Goal: Task Accomplishment & Management: Use online tool/utility

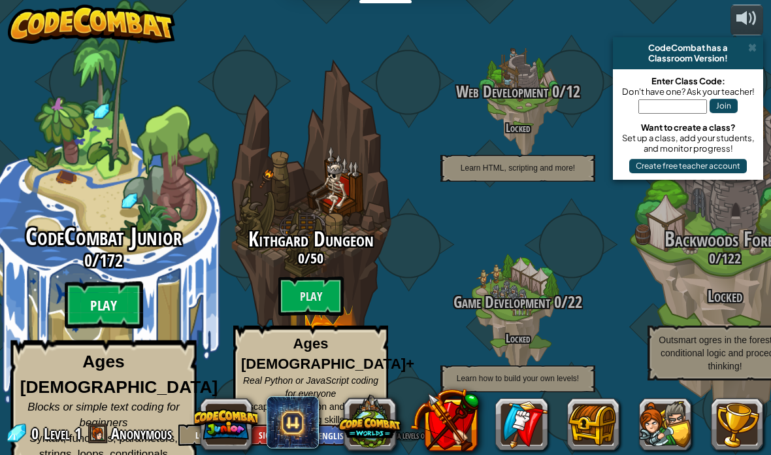
click at [108, 282] on btn "Play" at bounding box center [104, 305] width 78 height 47
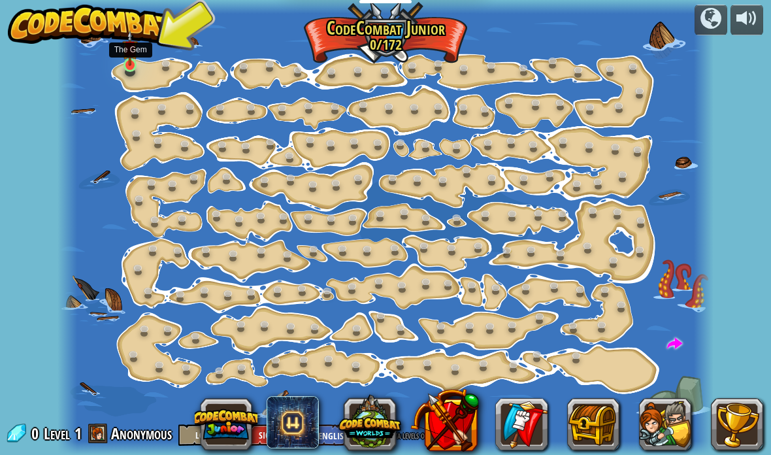
click at [136, 65] on img at bounding box center [130, 48] width 16 height 36
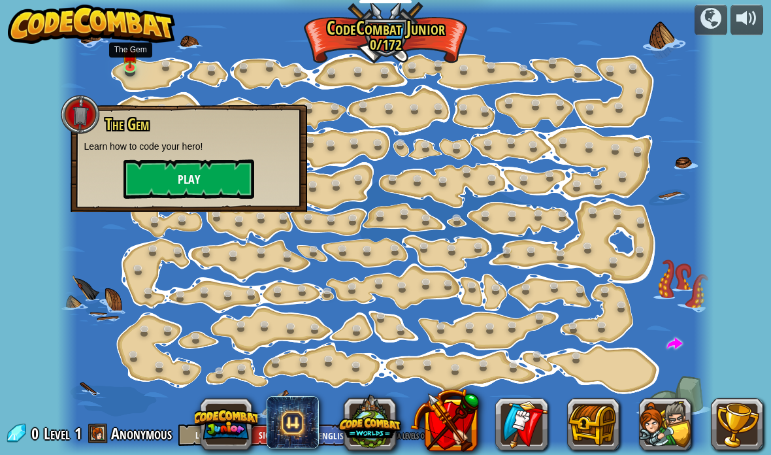
click at [223, 177] on button "Play" at bounding box center [188, 178] width 131 height 39
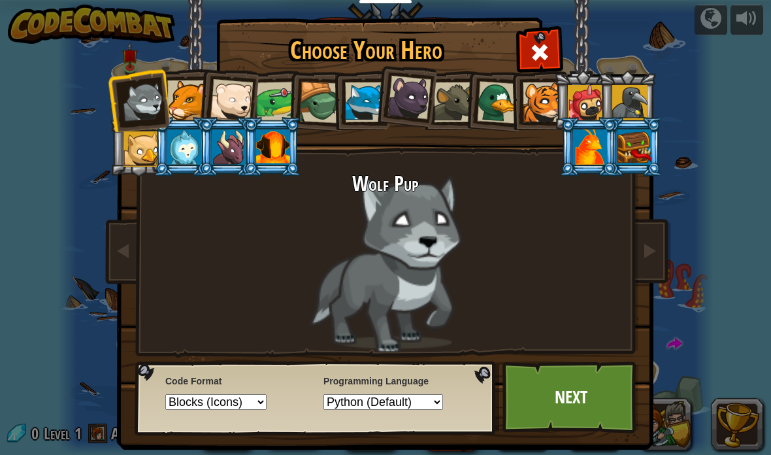
click at [186, 97] on div at bounding box center [187, 100] width 40 height 40
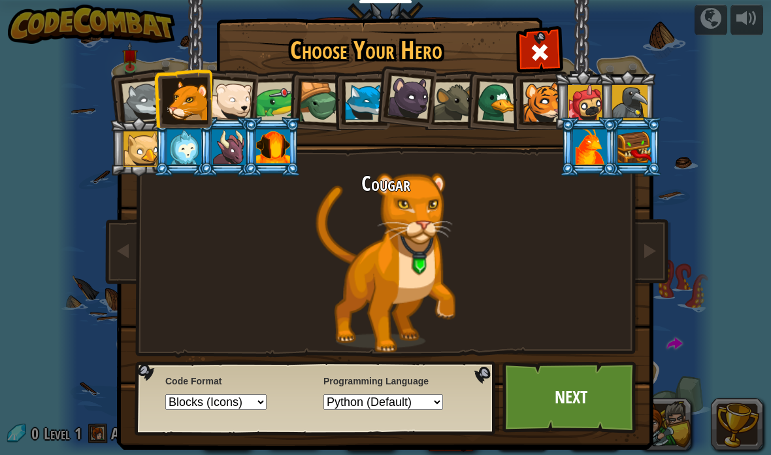
click at [319, 88] on div at bounding box center [320, 103] width 42 height 42
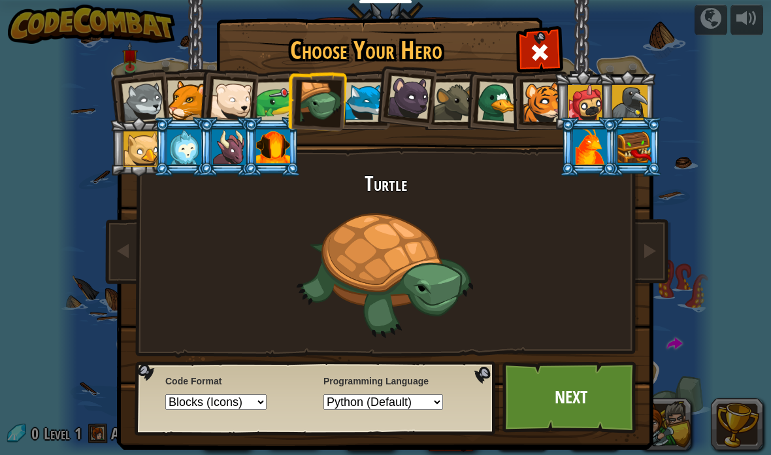
click at [276, 109] on div at bounding box center [276, 102] width 41 height 41
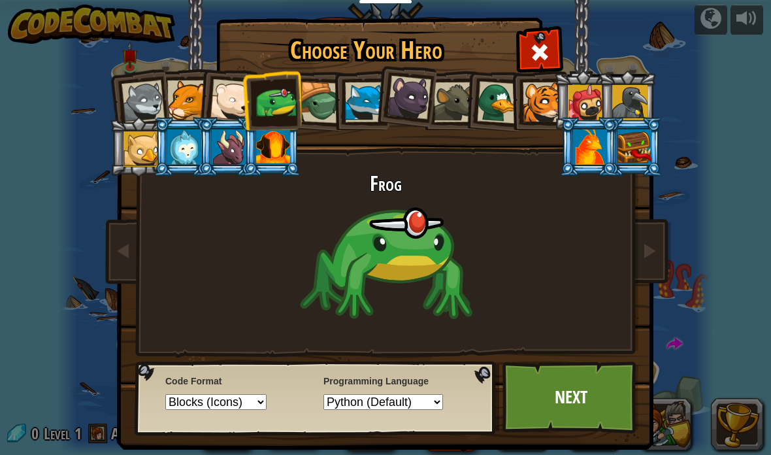
click at [585, 103] on div at bounding box center [585, 102] width 35 height 35
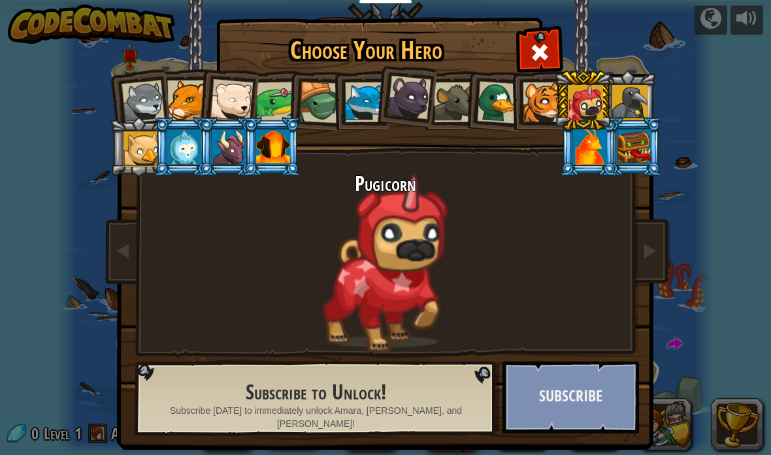
click at [558, 396] on button "Subscribe" at bounding box center [570, 397] width 137 height 72
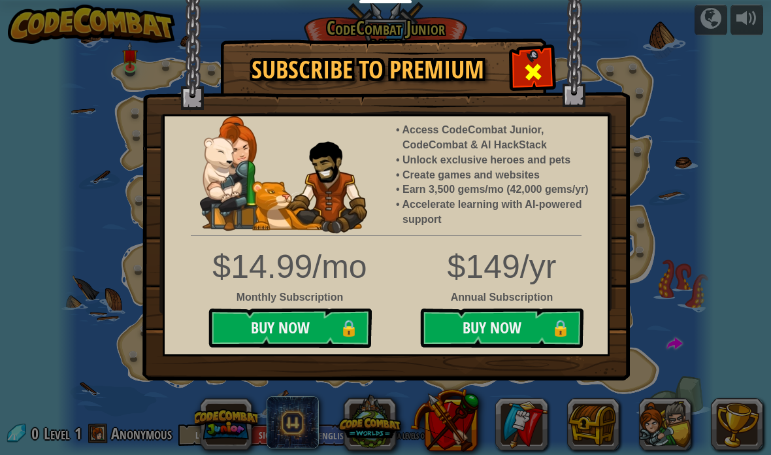
click at [547, 76] on div at bounding box center [532, 70] width 41 height 41
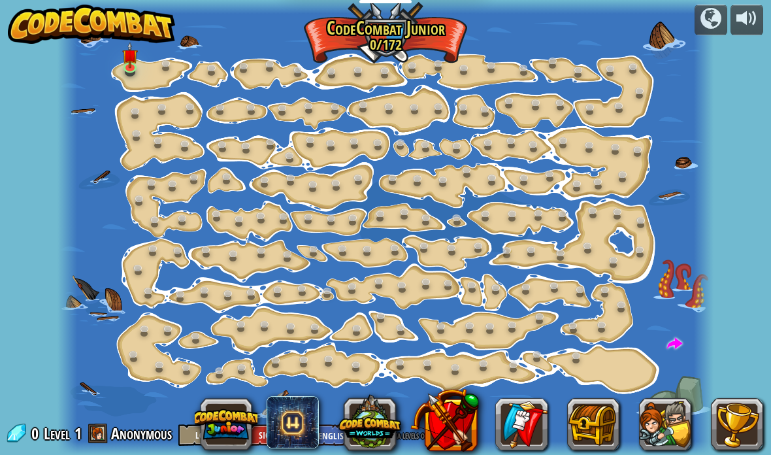
click at [570, 38] on div at bounding box center [384, 227] width 655 height 455
click at [126, 61] on img at bounding box center [130, 48] width 16 height 36
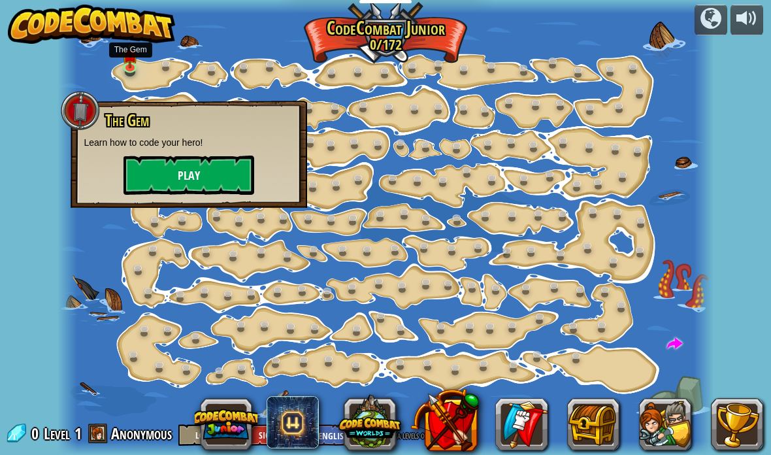
click at [194, 171] on button "Play" at bounding box center [188, 174] width 131 height 39
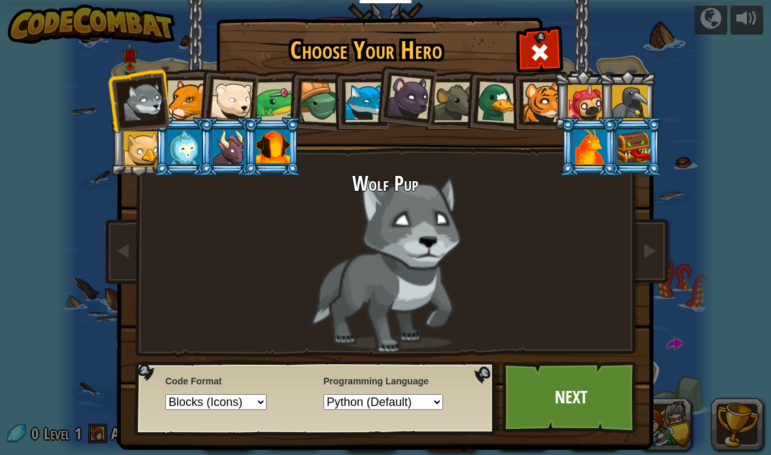
click at [270, 154] on div at bounding box center [273, 146] width 34 height 35
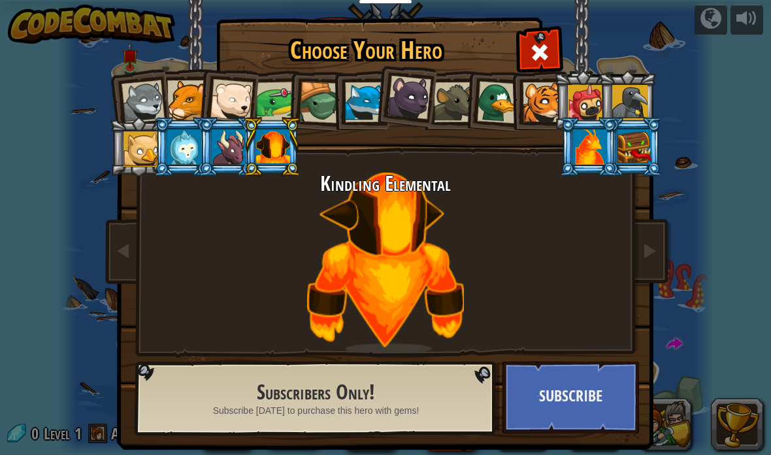
click at [507, 92] on div at bounding box center [498, 102] width 42 height 42
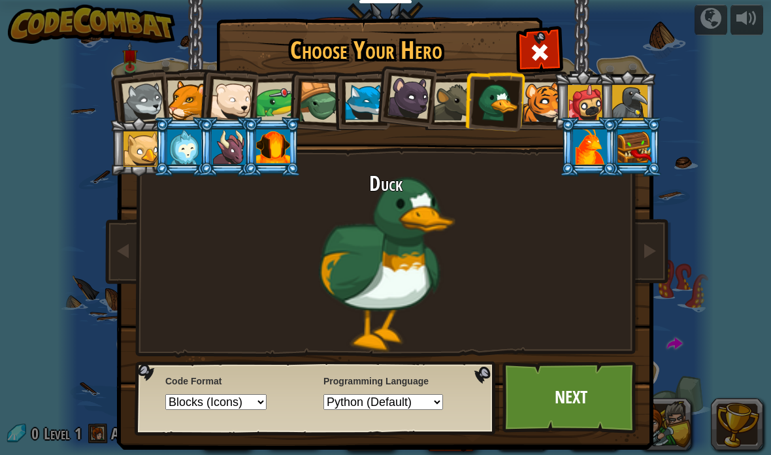
click at [460, 96] on div at bounding box center [454, 102] width 40 height 40
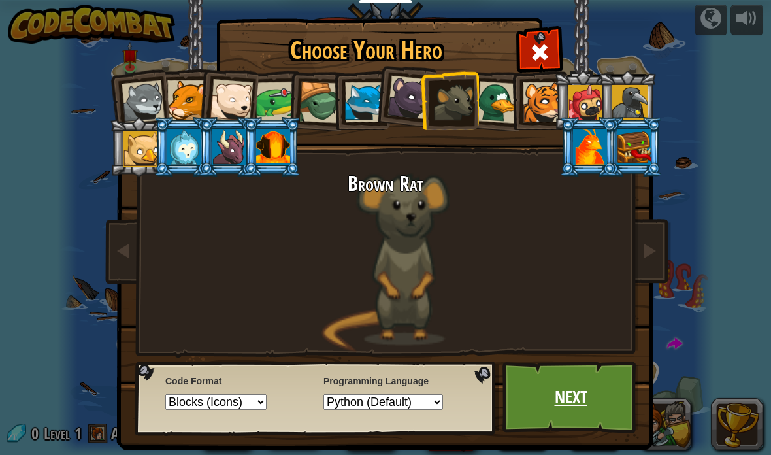
click at [581, 397] on link "Next" at bounding box center [570, 397] width 137 height 72
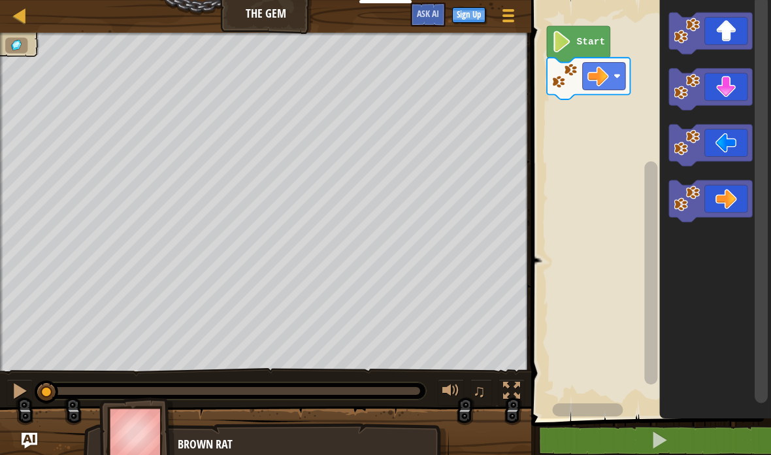
click at [724, 201] on icon "Blockly Workspace" at bounding box center [710, 201] width 83 height 42
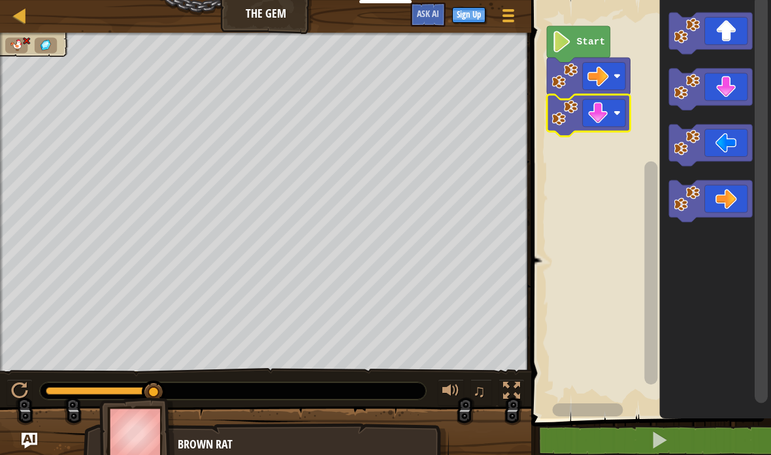
click at [604, 186] on rect "Blockly Workspace" at bounding box center [649, 205] width 244 height 425
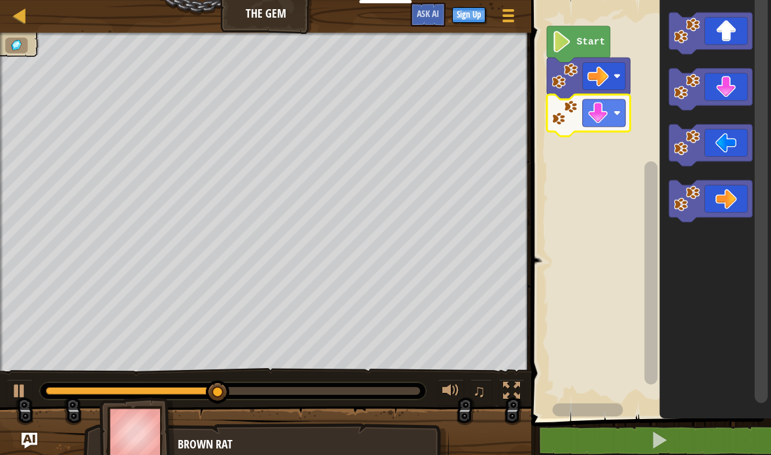
click at [722, 208] on icon "Blockly Workspace" at bounding box center [710, 201] width 83 height 42
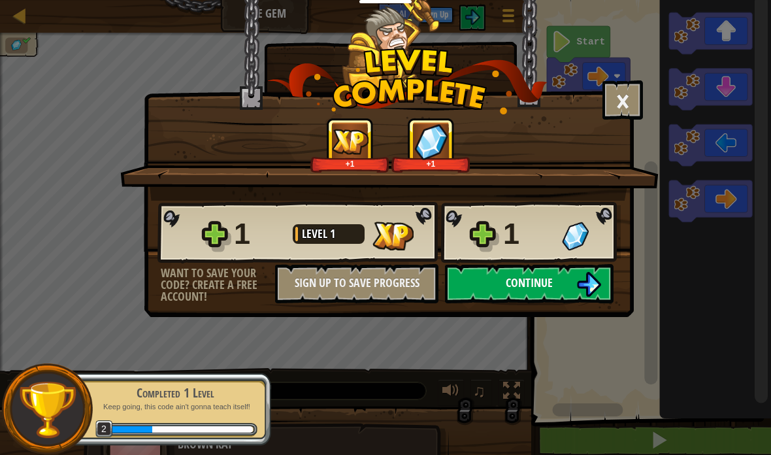
click at [564, 275] on button "Continue" at bounding box center [529, 283] width 169 height 39
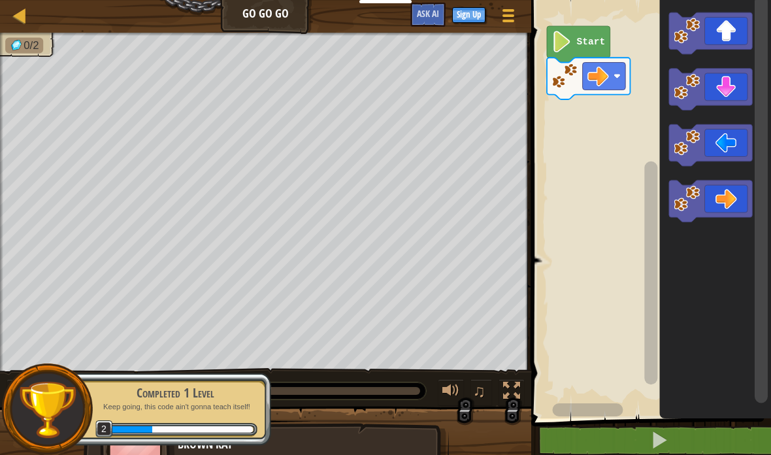
click at [724, 35] on icon "Blockly Workspace" at bounding box center [710, 33] width 83 height 42
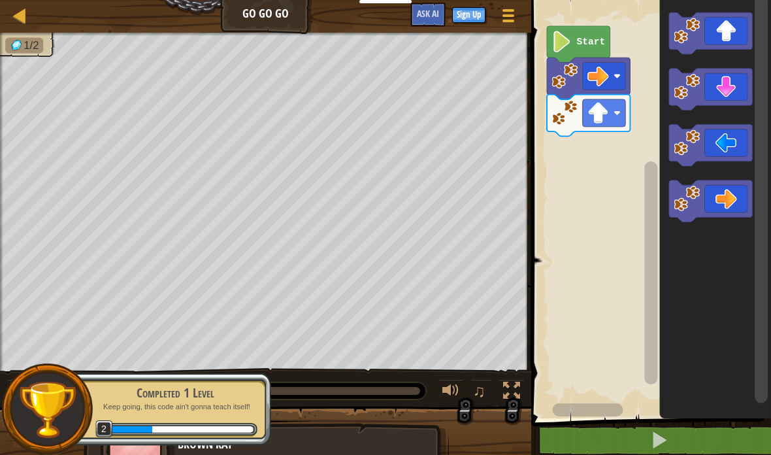
click at [726, 200] on icon "Blockly Workspace" at bounding box center [710, 201] width 83 height 42
click at [726, 198] on icon "Blockly Workspace" at bounding box center [710, 201] width 83 height 42
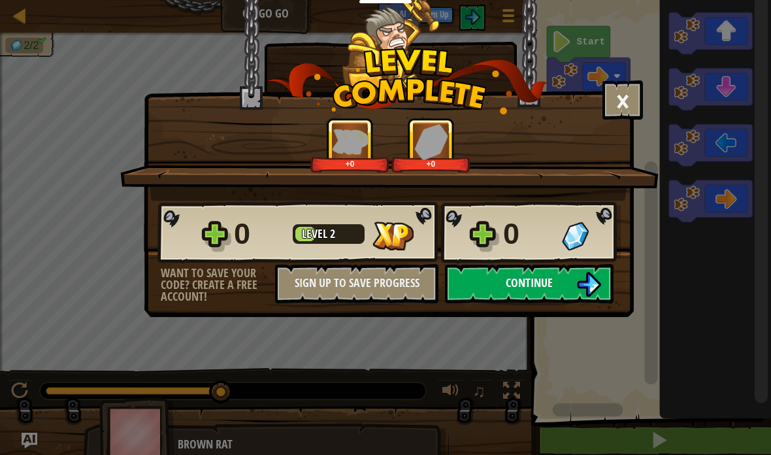
click at [577, 286] on img at bounding box center [588, 284] width 25 height 25
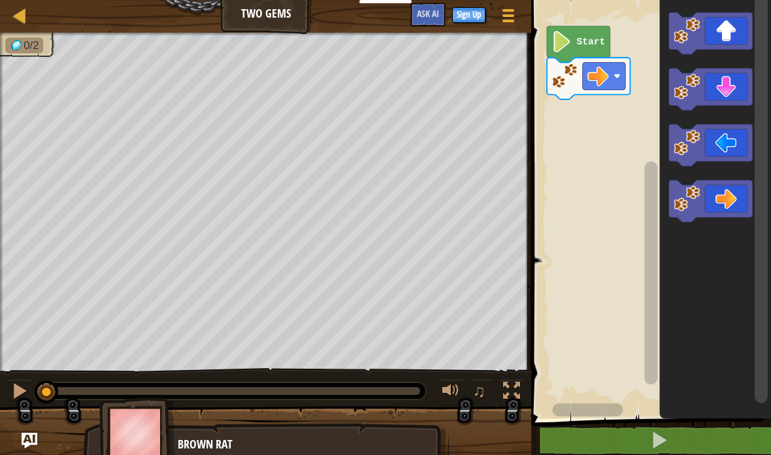
click at [715, 203] on icon "Blockly Workspace" at bounding box center [710, 201] width 83 height 42
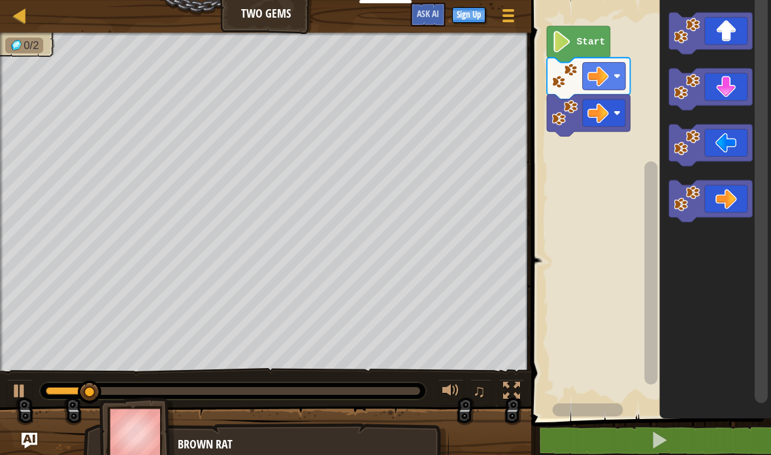
click at [732, 198] on icon "Blockly Workspace" at bounding box center [710, 201] width 83 height 42
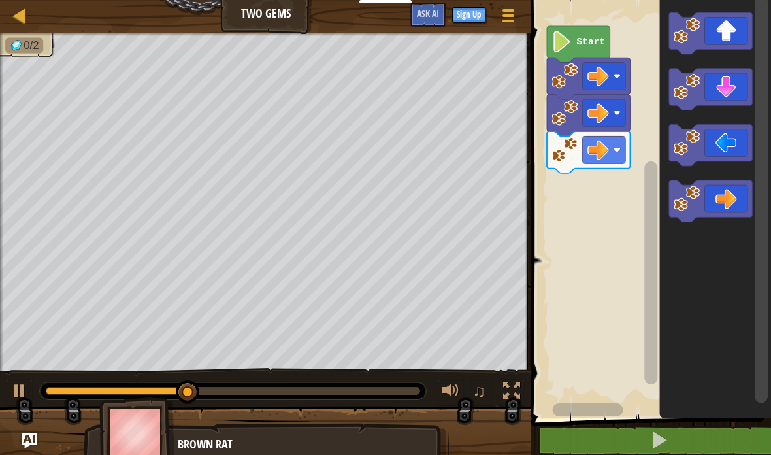
click at [728, 25] on icon "Blockly Workspace" at bounding box center [710, 33] width 83 height 42
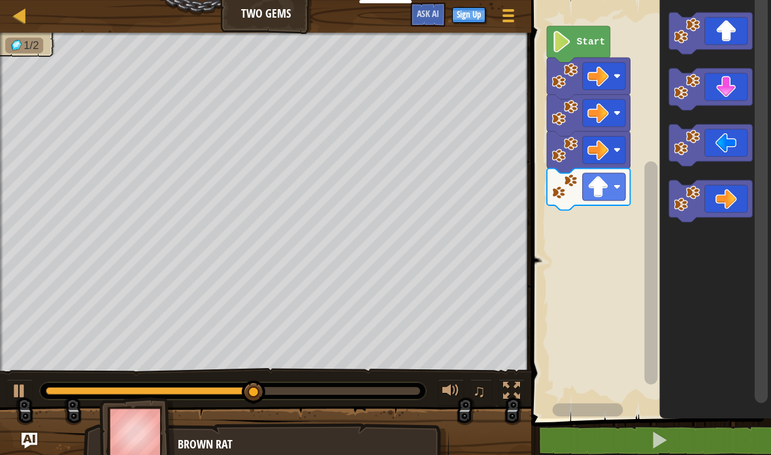
click at [729, 86] on icon "Blockly Workspace" at bounding box center [710, 90] width 83 height 42
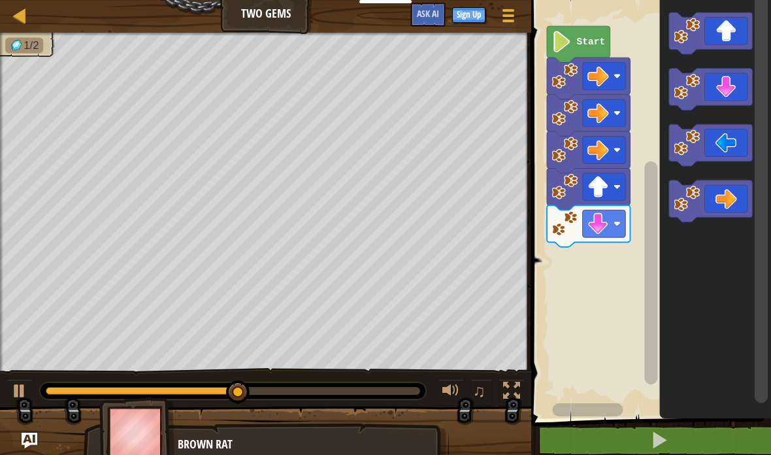
click at [732, 85] on icon "Blockly Workspace" at bounding box center [710, 90] width 83 height 42
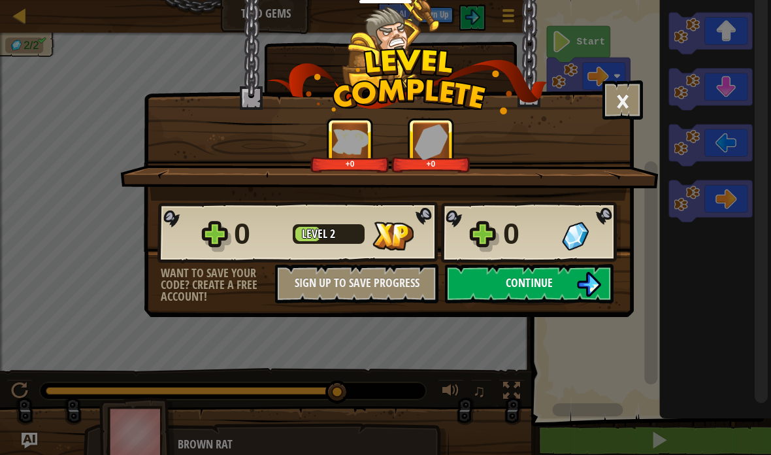
click at [579, 281] on img at bounding box center [588, 284] width 25 height 25
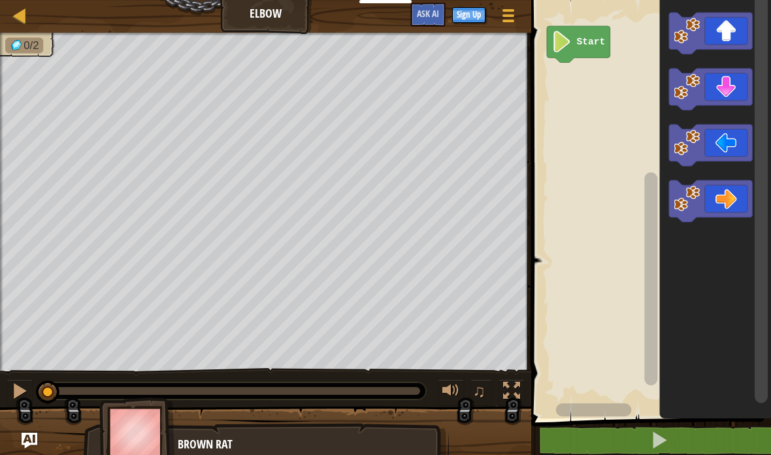
click at [721, 79] on icon "Blockly Workspace" at bounding box center [710, 90] width 83 height 42
click at [724, 81] on icon "Blockly Workspace" at bounding box center [710, 90] width 83 height 42
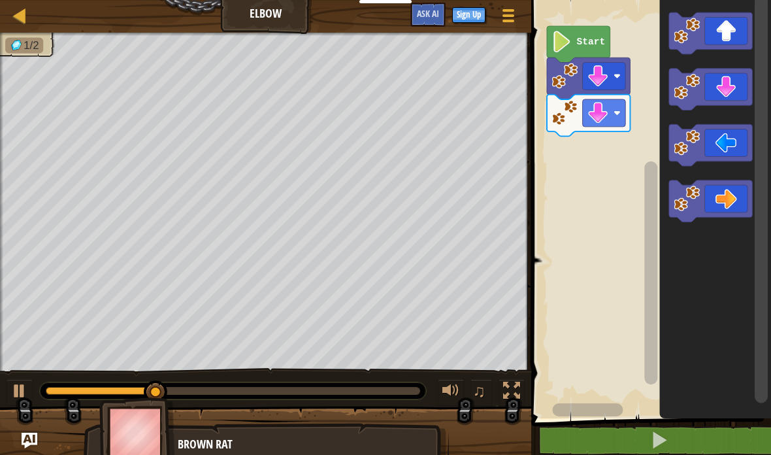
click at [723, 140] on icon "Blockly Workspace" at bounding box center [710, 145] width 83 height 42
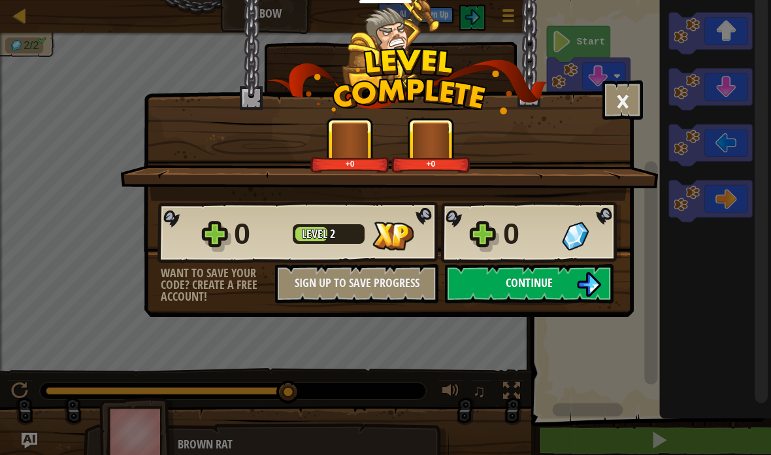
click at [561, 290] on button "Continue" at bounding box center [529, 283] width 169 height 39
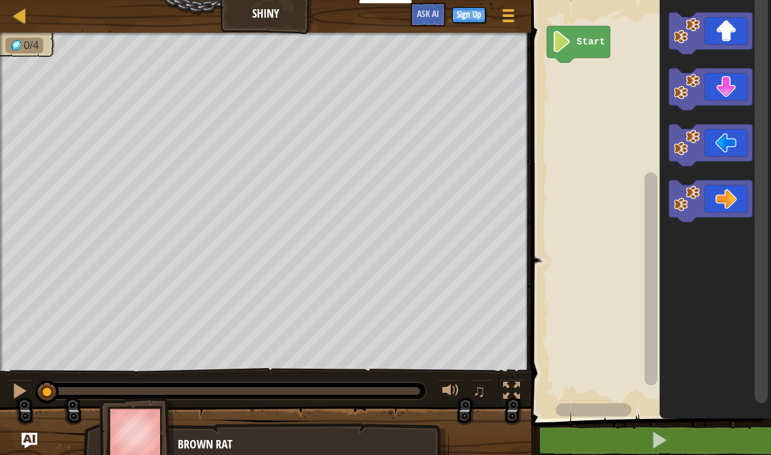
click at [721, 147] on icon "Blockly Workspace" at bounding box center [710, 145] width 83 height 42
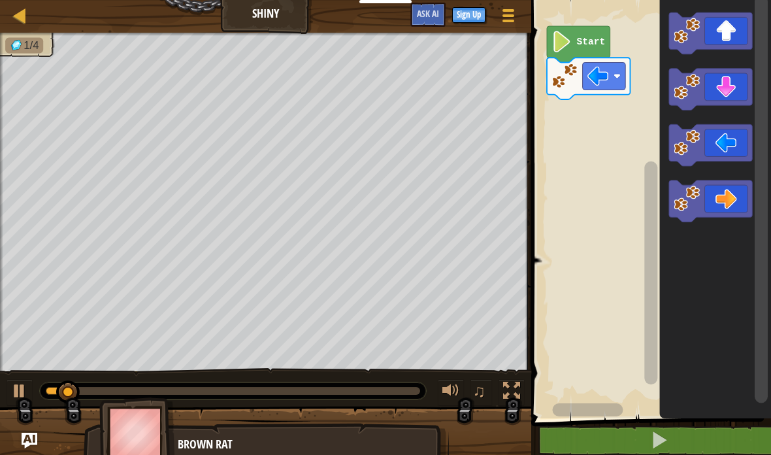
click at [726, 142] on icon "Blockly Workspace" at bounding box center [710, 145] width 83 height 42
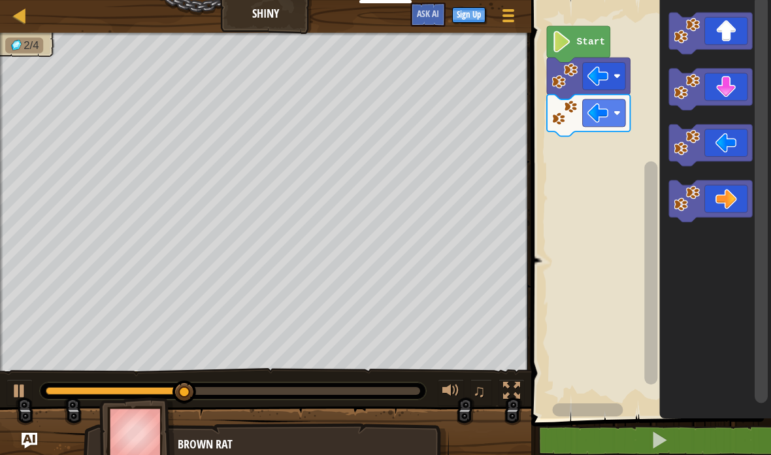
click at [734, 80] on icon "Blockly Workspace" at bounding box center [710, 90] width 83 height 42
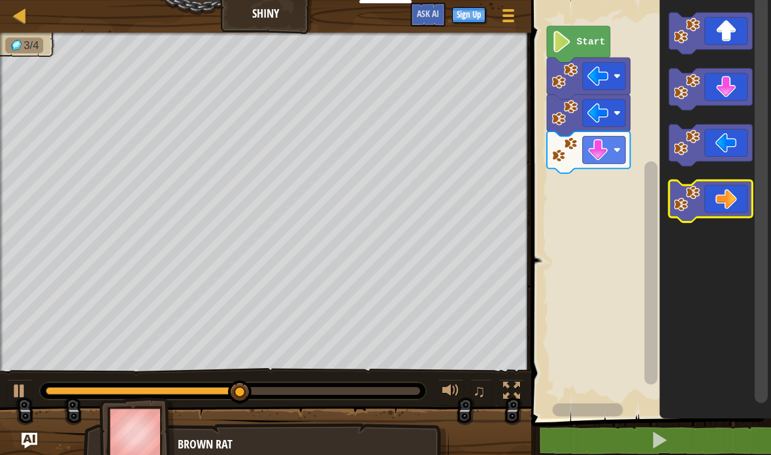
click at [740, 201] on icon "Blockly Workspace" at bounding box center [710, 201] width 83 height 42
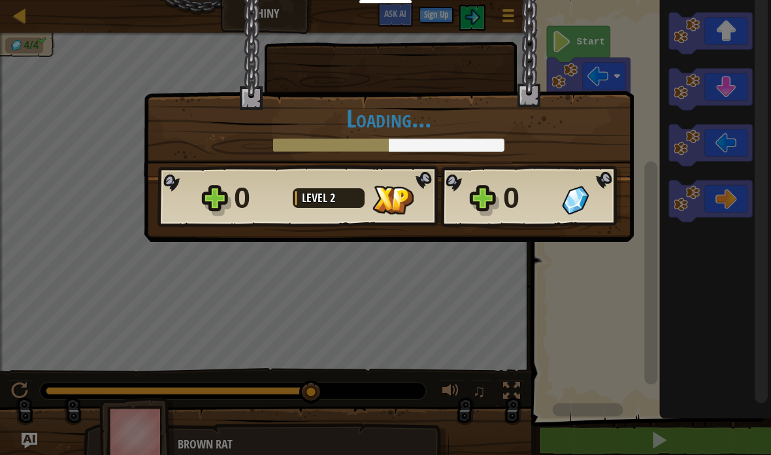
click at [581, 154] on div "× How fun was this level? Loading... Reticulating Splines... Loading... 0 Level…" at bounding box center [389, 87] width 490 height 177
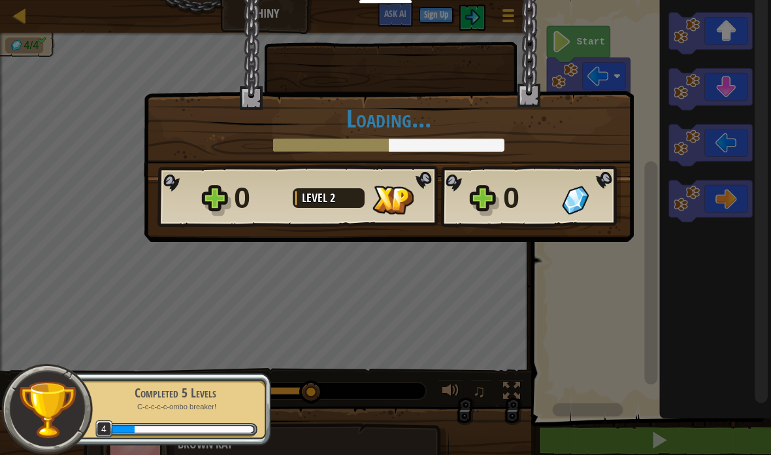
click at [572, 316] on div "× How fun was this level? Loading... Reticulating Splines... Loading... 0 Level…" at bounding box center [385, 227] width 771 height 455
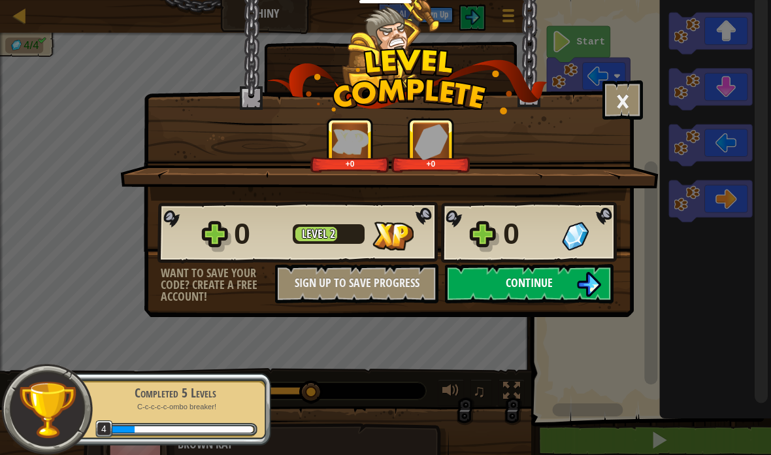
click at [587, 284] on img at bounding box center [588, 284] width 25 height 25
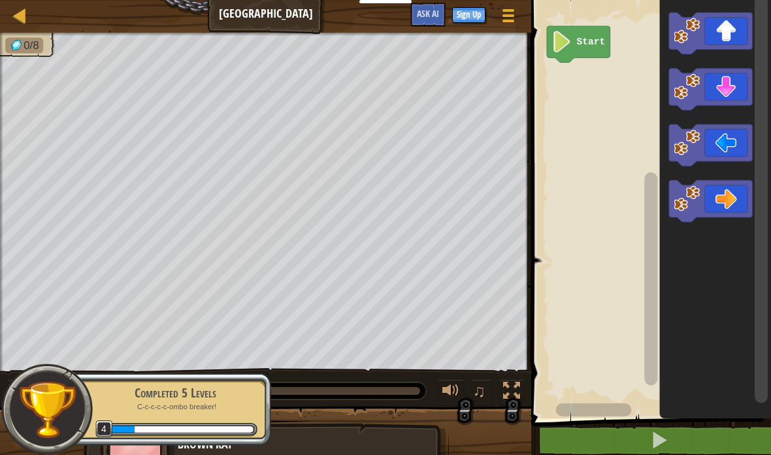
click at [721, 199] on icon "Blockly Workspace" at bounding box center [710, 201] width 83 height 42
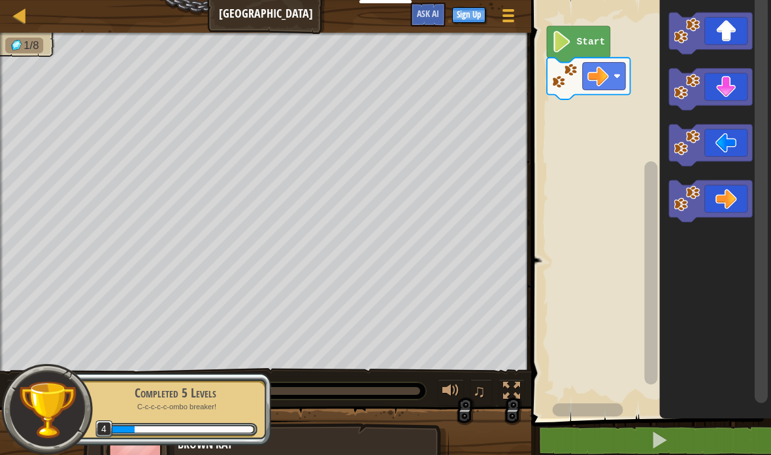
click at [736, 39] on icon "Blockly Workspace" at bounding box center [710, 33] width 83 height 42
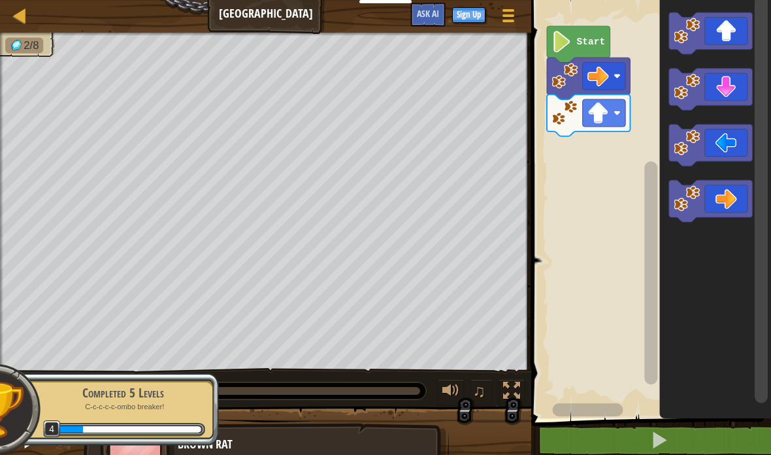
click at [720, 142] on icon "Blockly Workspace" at bounding box center [710, 145] width 83 height 42
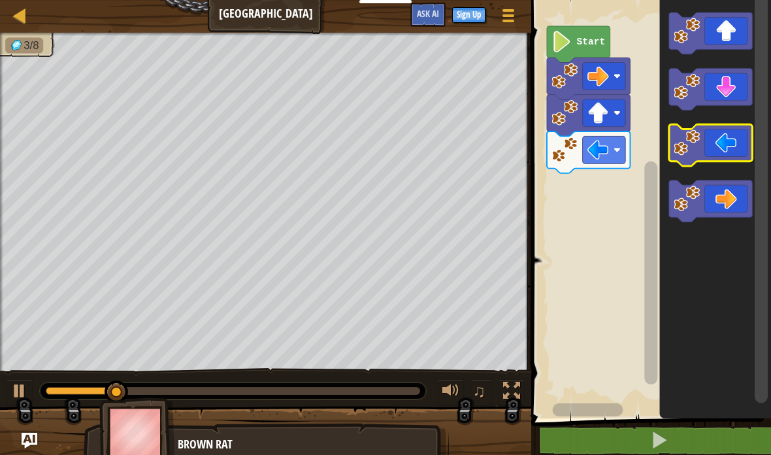
click at [729, 143] on icon "Blockly Workspace" at bounding box center [710, 145] width 83 height 42
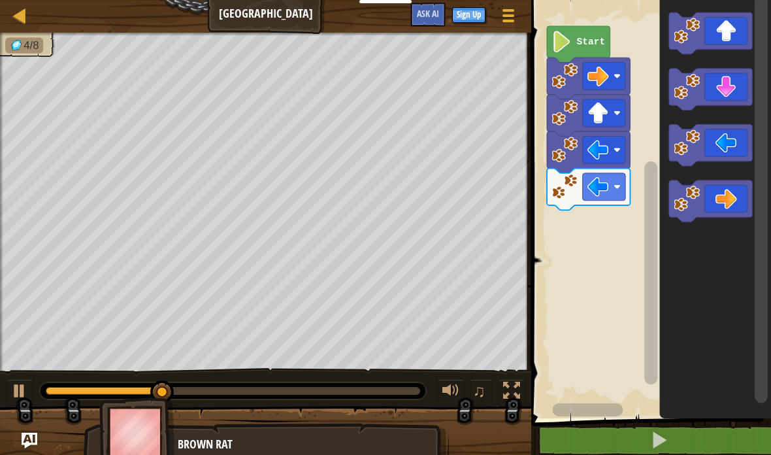
click at [725, 90] on icon "Blockly Workspace" at bounding box center [710, 90] width 83 height 42
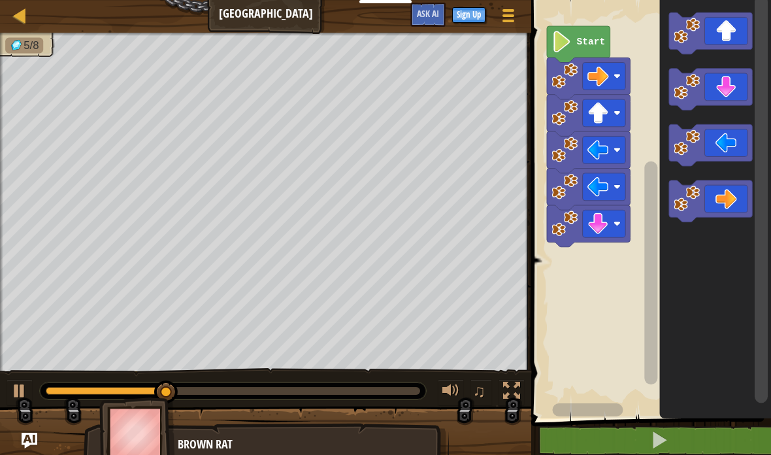
click at [728, 89] on icon "Blockly Workspace" at bounding box center [710, 90] width 83 height 42
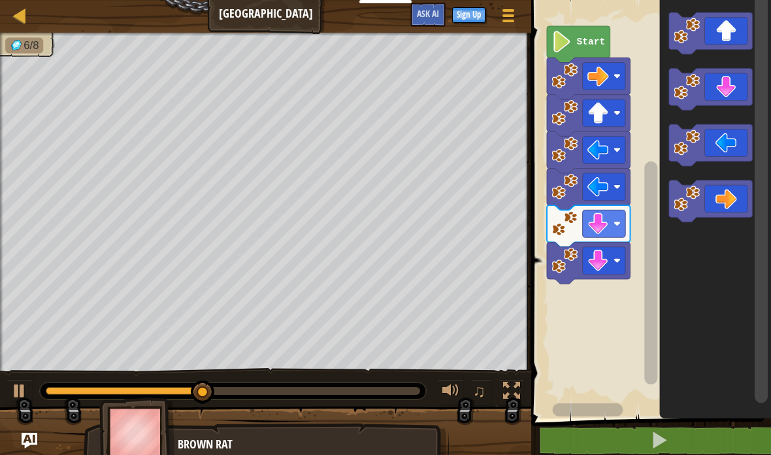
click at [730, 201] on icon "Blockly Workspace" at bounding box center [710, 201] width 83 height 42
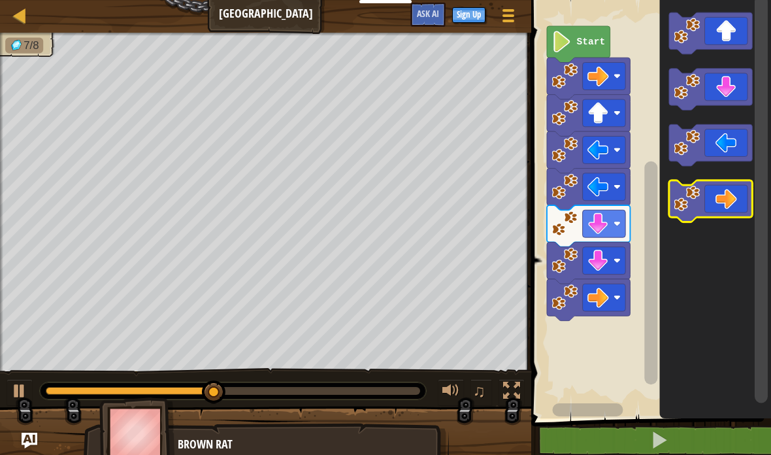
click at [730, 200] on icon "Blockly Workspace" at bounding box center [710, 201] width 83 height 42
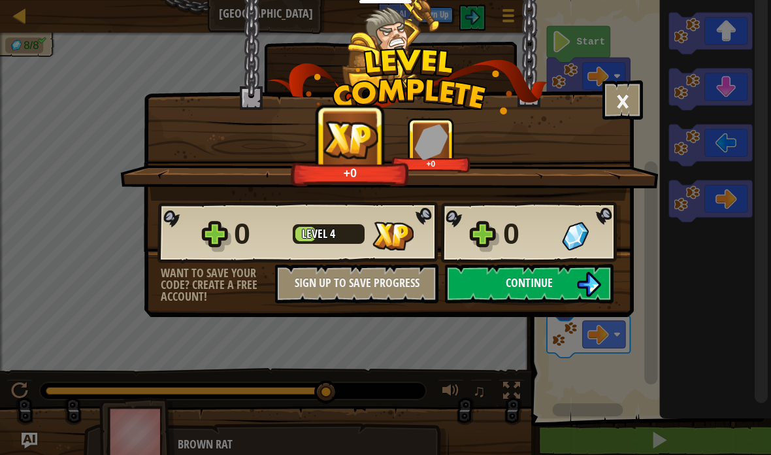
click at [581, 296] on img at bounding box center [588, 284] width 25 height 25
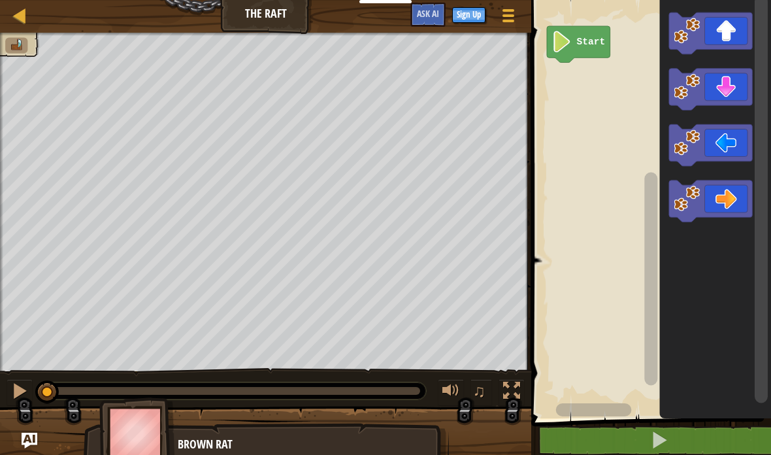
click at [722, 30] on icon "Blockly Workspace" at bounding box center [710, 33] width 83 height 42
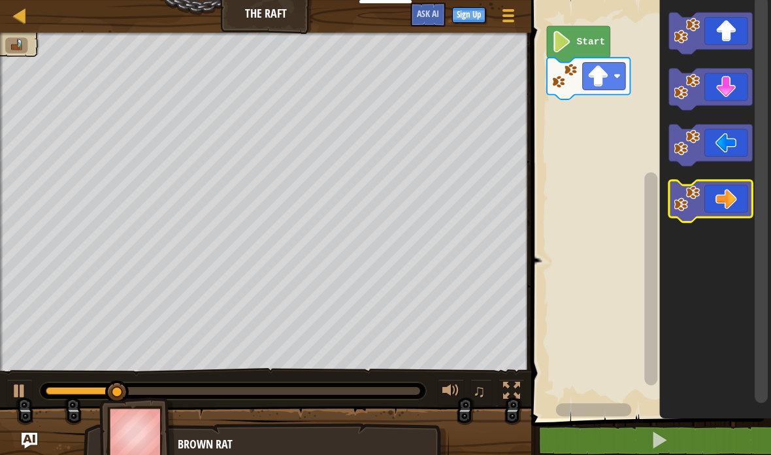
click at [727, 200] on icon "Blockly Workspace" at bounding box center [710, 201] width 83 height 42
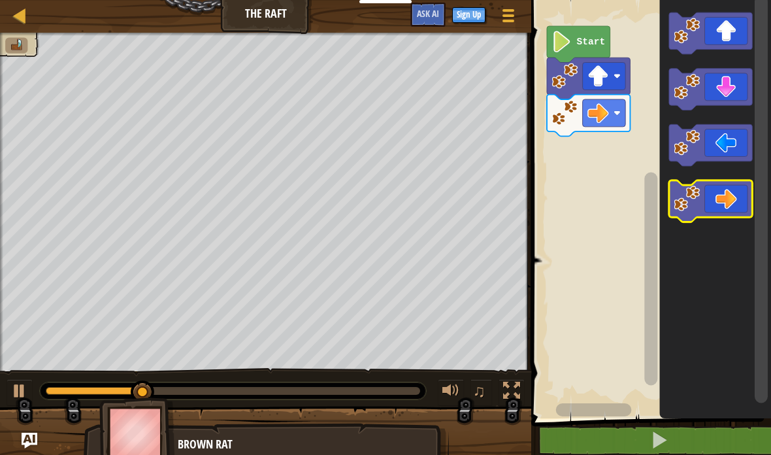
click at [725, 199] on icon "Blockly Workspace" at bounding box center [710, 201] width 83 height 42
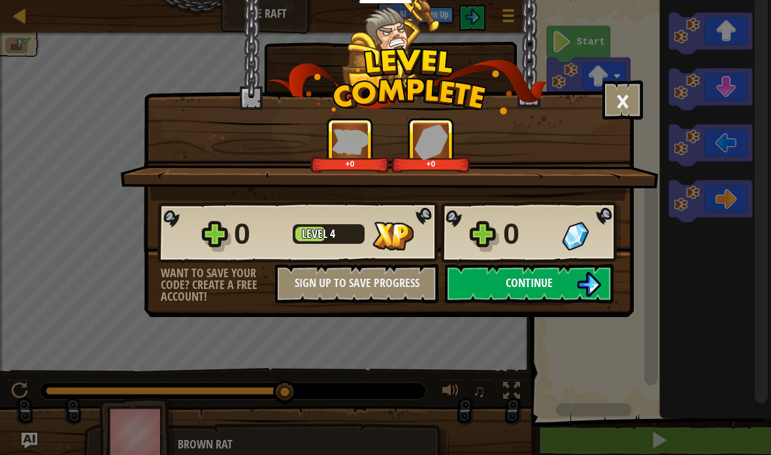
click at [593, 272] on img at bounding box center [588, 284] width 25 height 25
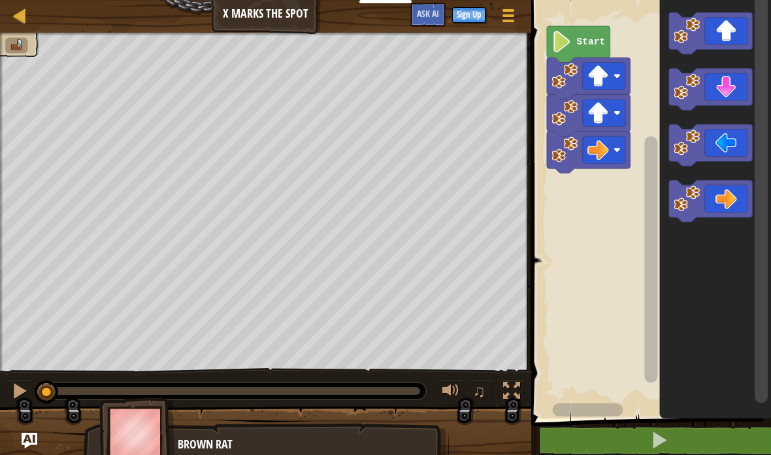
click at [726, 34] on icon "Blockly Workspace" at bounding box center [710, 33] width 83 height 42
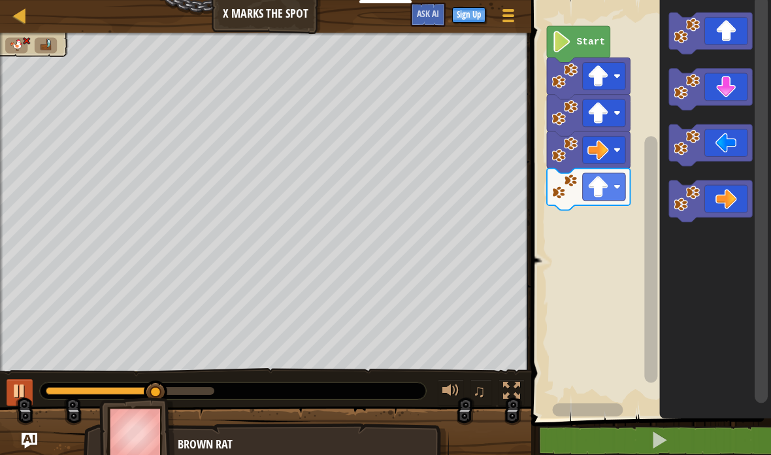
click at [21, 388] on div at bounding box center [19, 390] width 17 height 17
click at [18, 383] on div at bounding box center [19, 390] width 17 height 17
click at [727, 192] on icon "Blockly Workspace" at bounding box center [710, 201] width 83 height 42
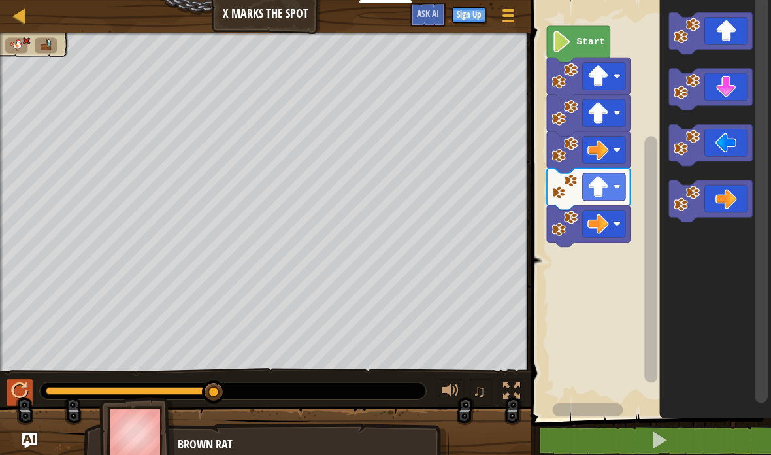
click at [729, 189] on icon "Blockly Workspace" at bounding box center [710, 201] width 83 height 42
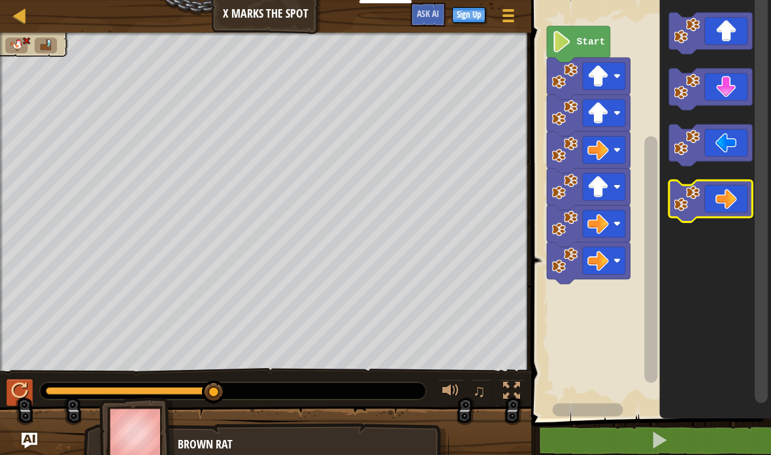
click at [730, 191] on icon "Blockly Workspace" at bounding box center [710, 201] width 83 height 42
click at [743, 191] on icon "Blockly Workspace" at bounding box center [710, 201] width 83 height 42
click at [742, 198] on icon "Blockly Workspace" at bounding box center [710, 201] width 83 height 42
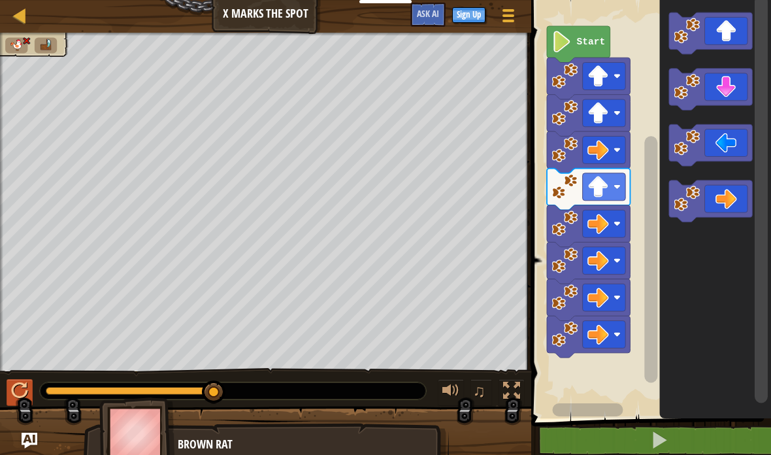
click at [742, 198] on icon "Blockly Workspace" at bounding box center [710, 201] width 83 height 42
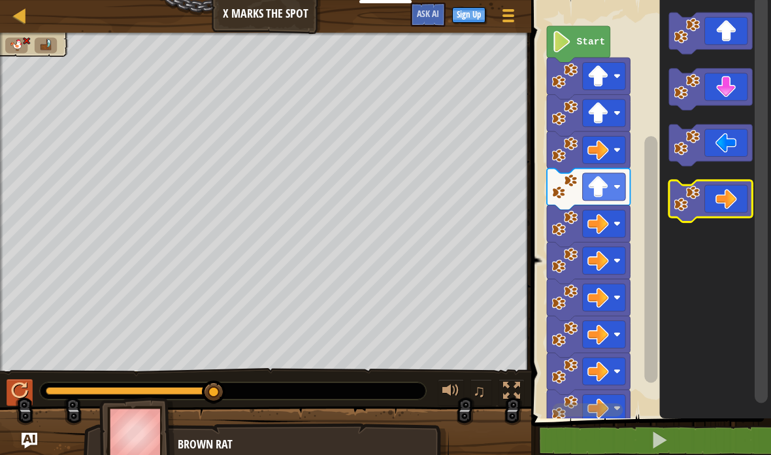
click at [742, 199] on icon "Blockly Workspace" at bounding box center [710, 201] width 83 height 42
click at [730, 199] on icon "Blockly Workspace" at bounding box center [710, 201] width 83 height 42
click at [728, 199] on icon "Blockly Workspace" at bounding box center [710, 201] width 83 height 42
click at [727, 199] on icon "Blockly Workspace" at bounding box center [710, 201] width 83 height 42
click at [725, 200] on icon "Blockly Workspace" at bounding box center [710, 201] width 83 height 42
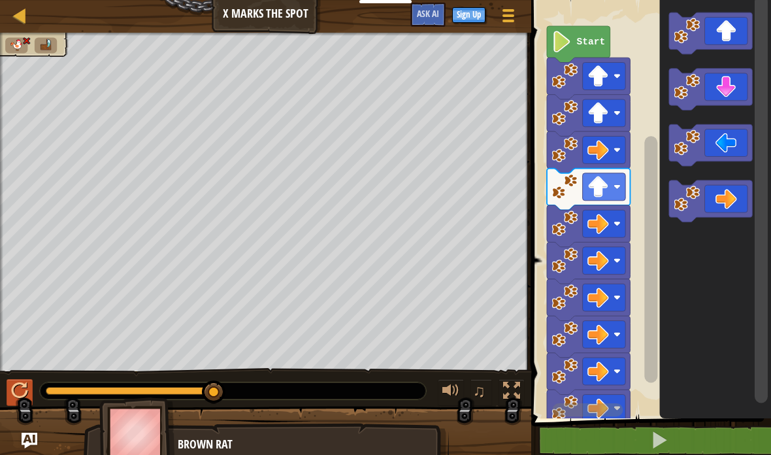
click at [727, 195] on icon "Blockly Workspace" at bounding box center [710, 201] width 83 height 42
click at [727, 193] on icon "Blockly Workspace" at bounding box center [710, 201] width 83 height 42
click at [725, 198] on icon "Blockly Workspace" at bounding box center [710, 201] width 83 height 42
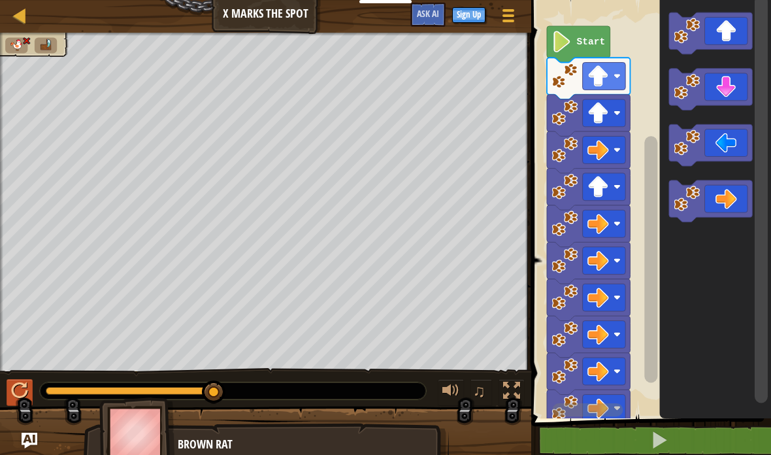
click at [720, 204] on icon "Blockly Workspace" at bounding box center [710, 201] width 83 height 42
click at [720, 203] on icon "Blockly Workspace" at bounding box center [710, 201] width 83 height 42
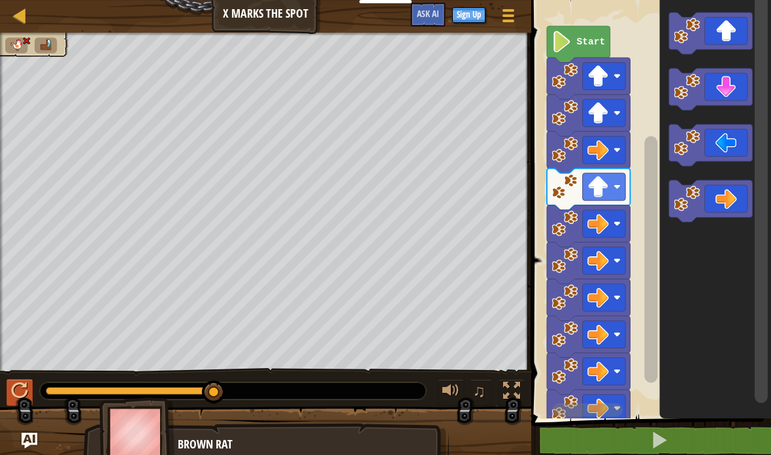
click at [16, 384] on div at bounding box center [19, 390] width 17 height 17
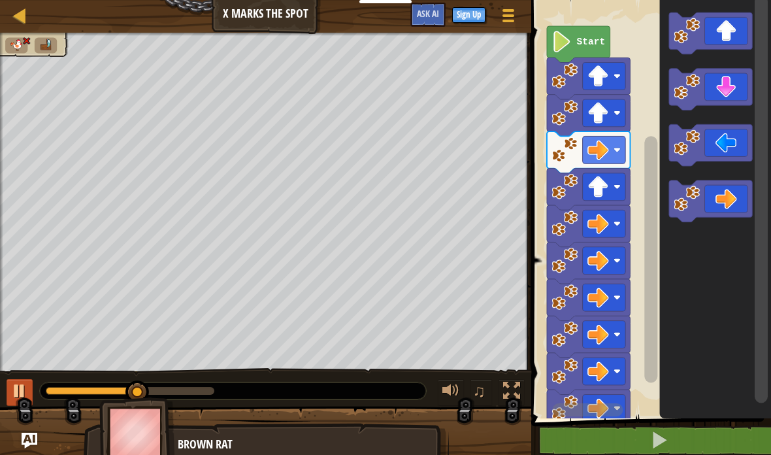
click at [566, 144] on image "Blockly Workspace" at bounding box center [564, 150] width 26 height 26
click at [566, 152] on image "Blockly Workspace" at bounding box center [564, 150] width 26 height 26
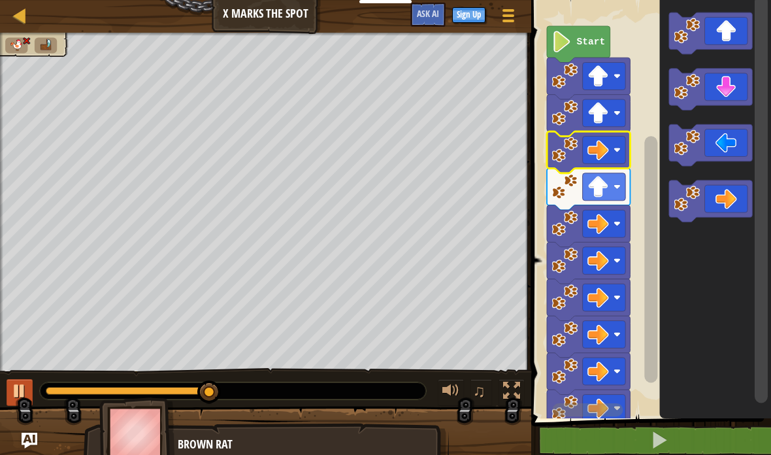
click at [575, 176] on image "Blockly Workspace" at bounding box center [564, 186] width 26 height 26
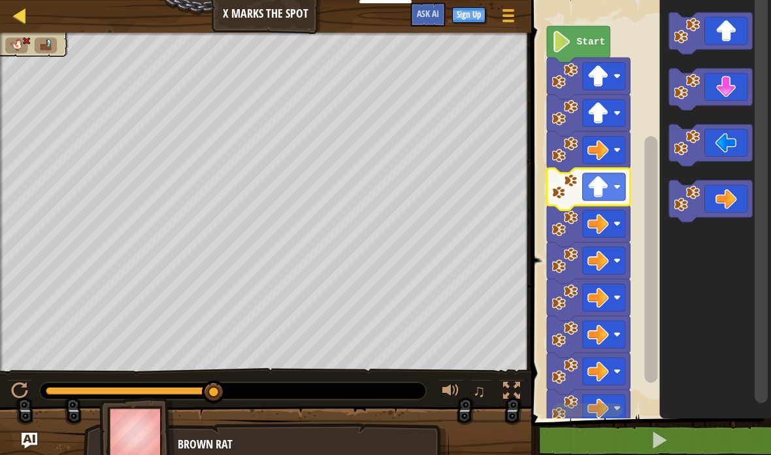
click at [19, 18] on div at bounding box center [20, 15] width 16 height 16
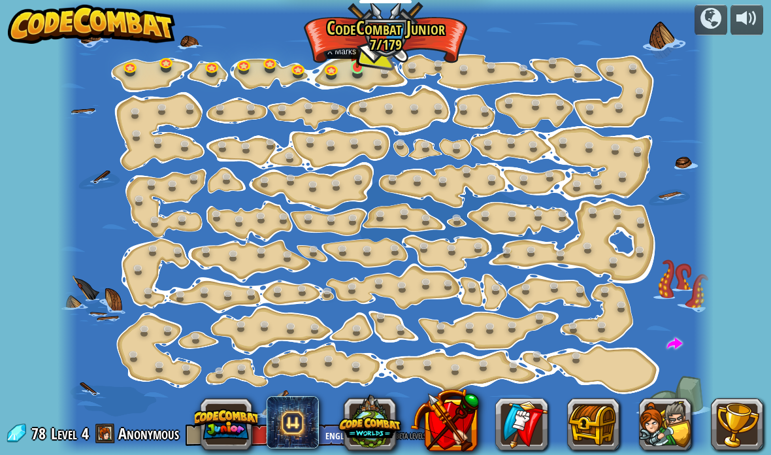
click at [362, 68] on img at bounding box center [358, 50] width 16 height 36
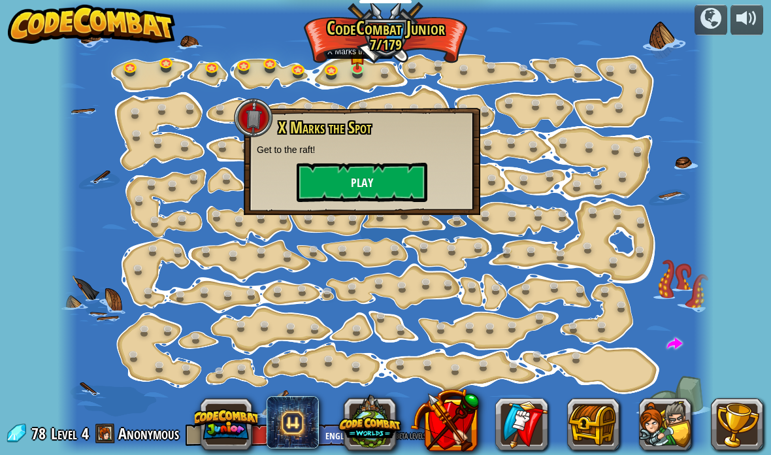
click at [389, 183] on button "Play" at bounding box center [362, 182] width 131 height 39
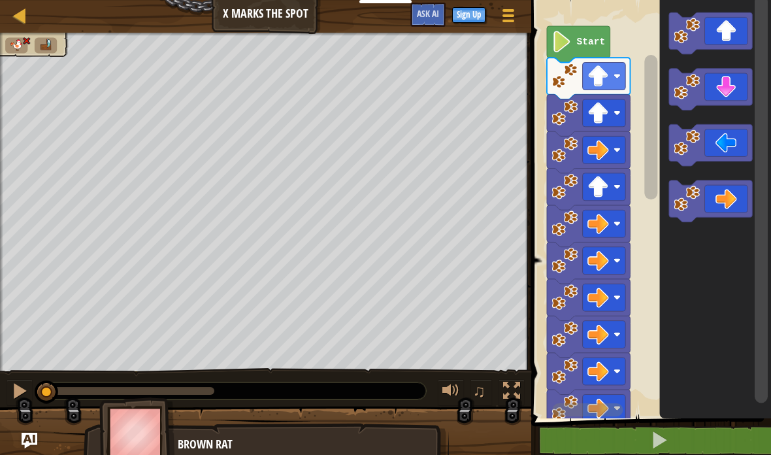
click at [571, 114] on image "Blockly Workspace" at bounding box center [564, 112] width 26 height 26
click at [558, 178] on image "Blockly Workspace" at bounding box center [564, 186] width 26 height 26
click at [563, 151] on image "Blockly Workspace" at bounding box center [564, 150] width 26 height 26
click at [580, 190] on icon "Blockly Workspace" at bounding box center [588, 190] width 83 height 42
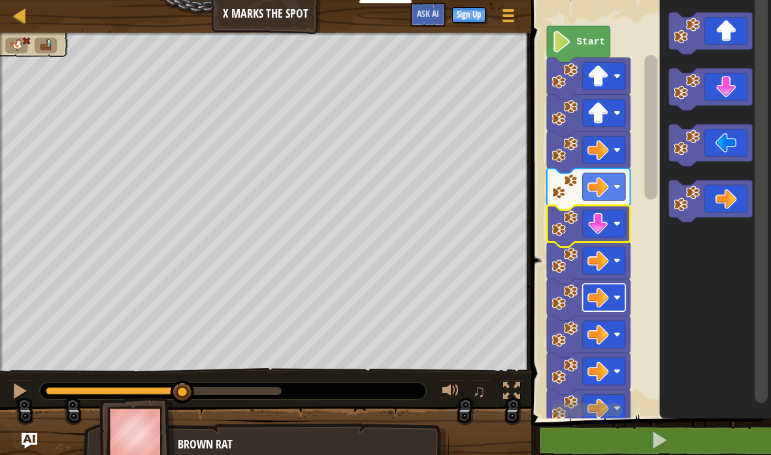
click at [608, 295] on image "Blockly Workspace" at bounding box center [598, 298] width 22 height 22
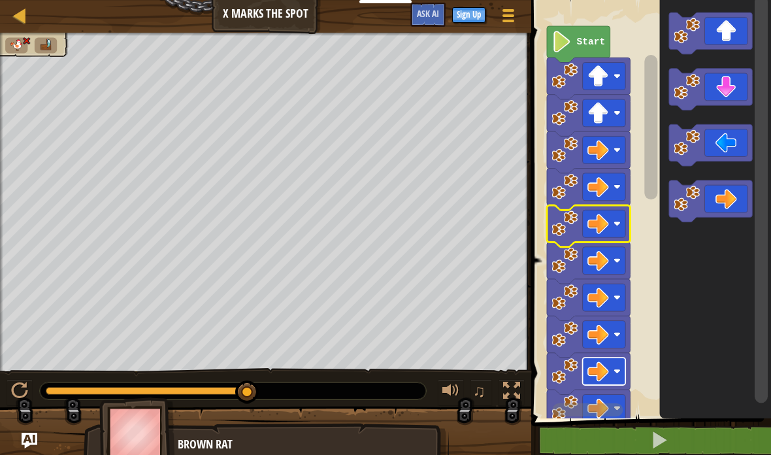
click at [600, 363] on image "Blockly Workspace" at bounding box center [598, 372] width 22 height 22
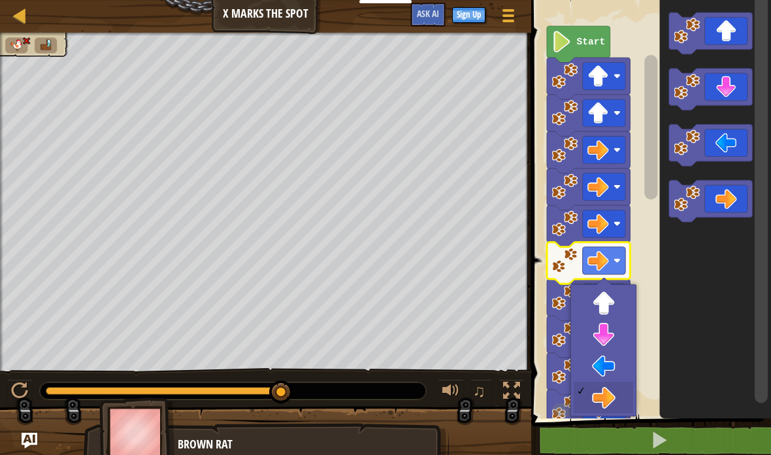
click at [604, 331] on image "Blockly Workspace" at bounding box center [598, 334] width 22 height 22
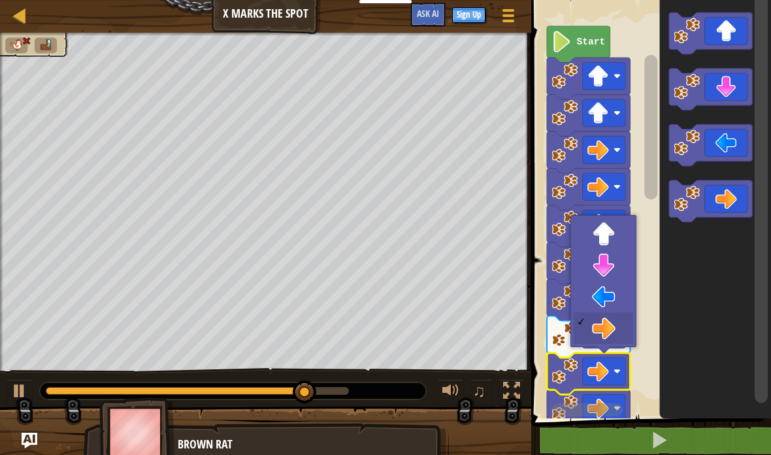
click at [555, 342] on image "Blockly Workspace" at bounding box center [564, 334] width 26 height 26
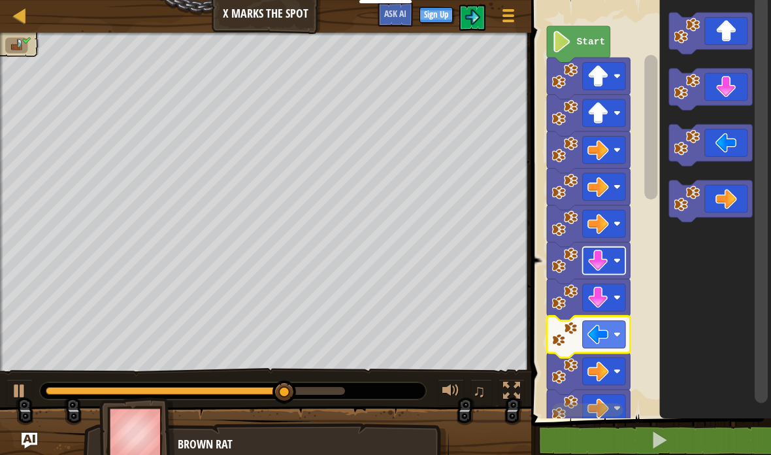
click at [606, 261] on image "Blockly Workspace" at bounding box center [598, 261] width 22 height 22
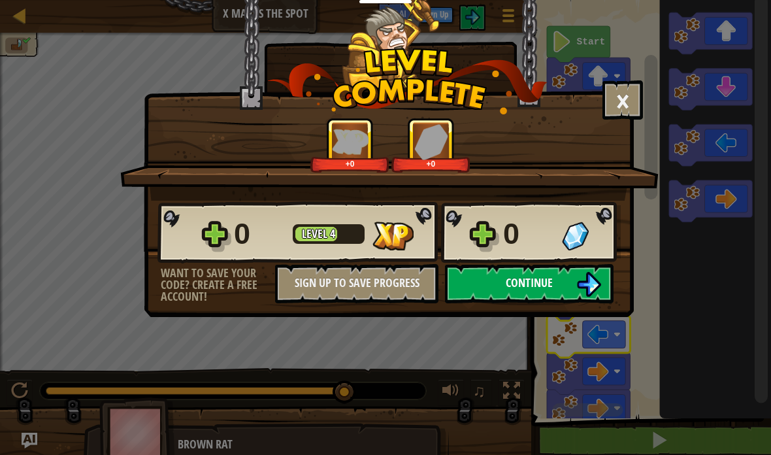
click at [573, 279] on button "Continue" at bounding box center [529, 283] width 169 height 39
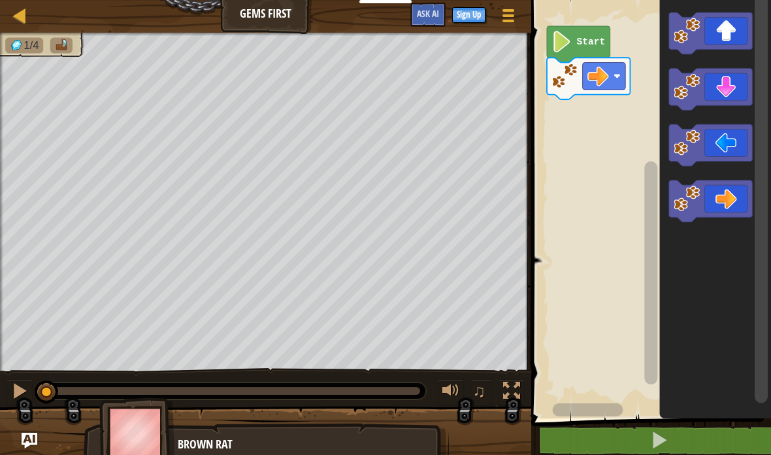
click at [721, 39] on icon "Blockly Workspace" at bounding box center [710, 33] width 83 height 42
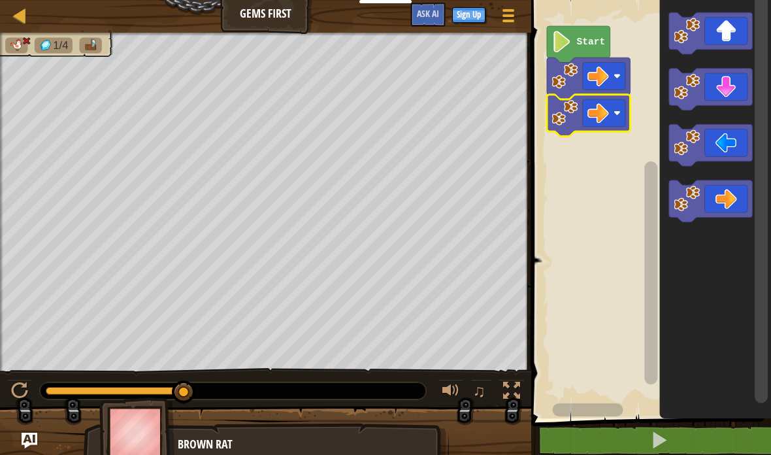
click at [603, 243] on rect "Blockly Workspace" at bounding box center [649, 205] width 244 height 425
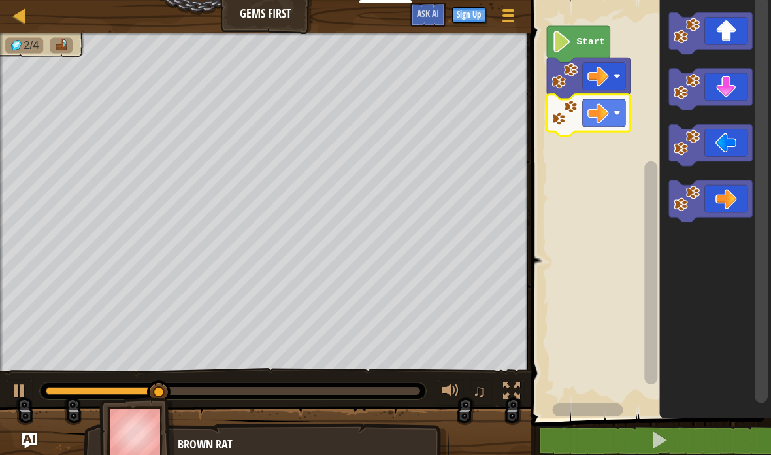
click at [728, 32] on icon "Blockly Workspace" at bounding box center [710, 33] width 83 height 42
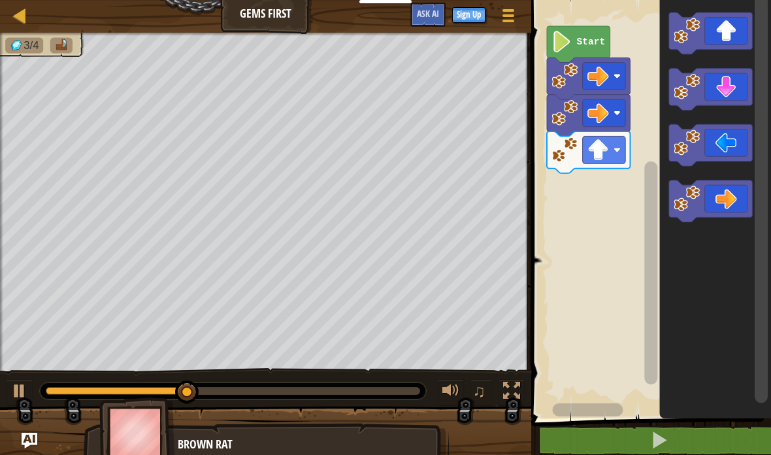
click at [730, 87] on icon "Blockly Workspace" at bounding box center [710, 90] width 83 height 42
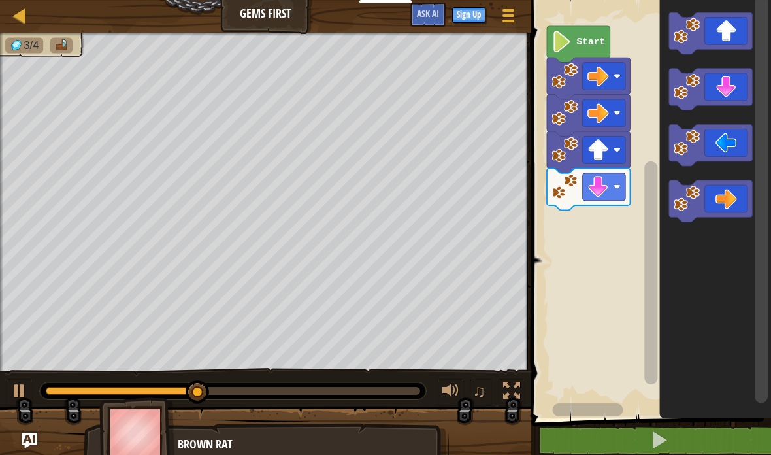
click at [729, 83] on icon "Blockly Workspace" at bounding box center [710, 90] width 83 height 42
